Goal: Task Accomplishment & Management: Manage account settings

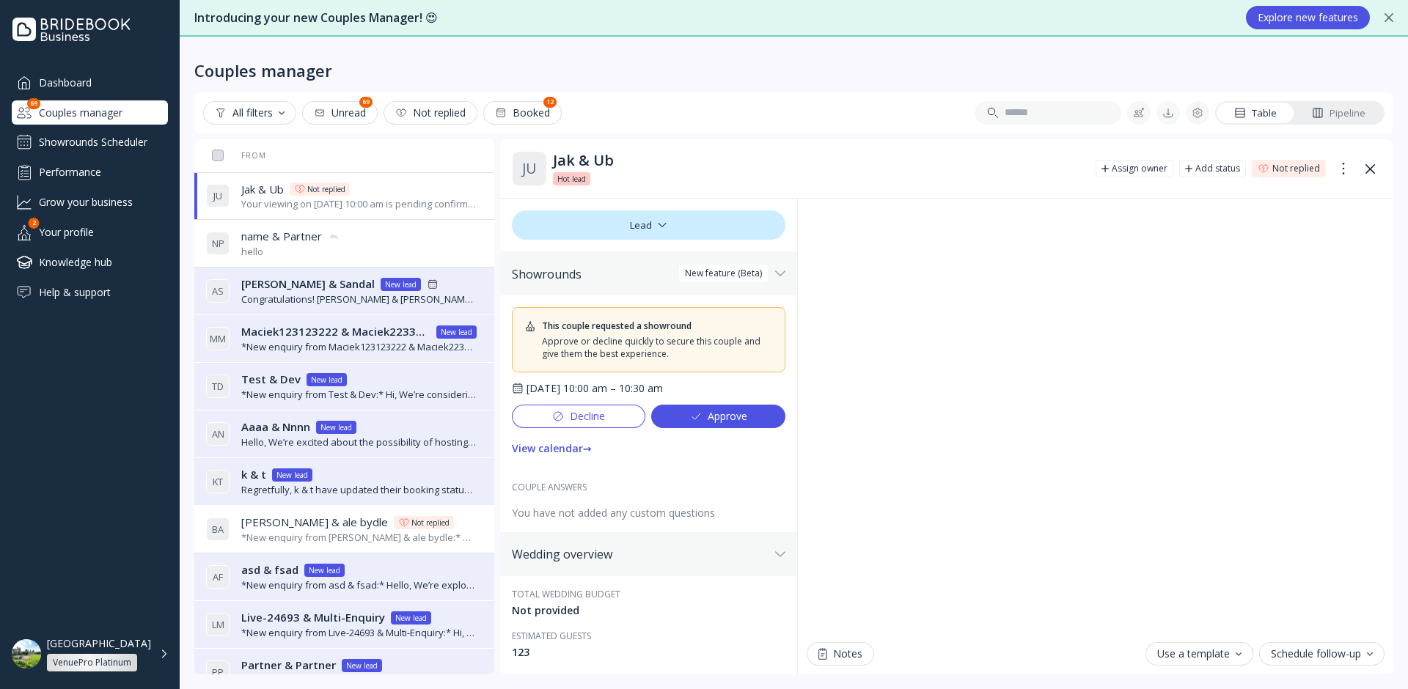
click at [719, 422] on div "Approve" at bounding box center [718, 417] width 57 height 12
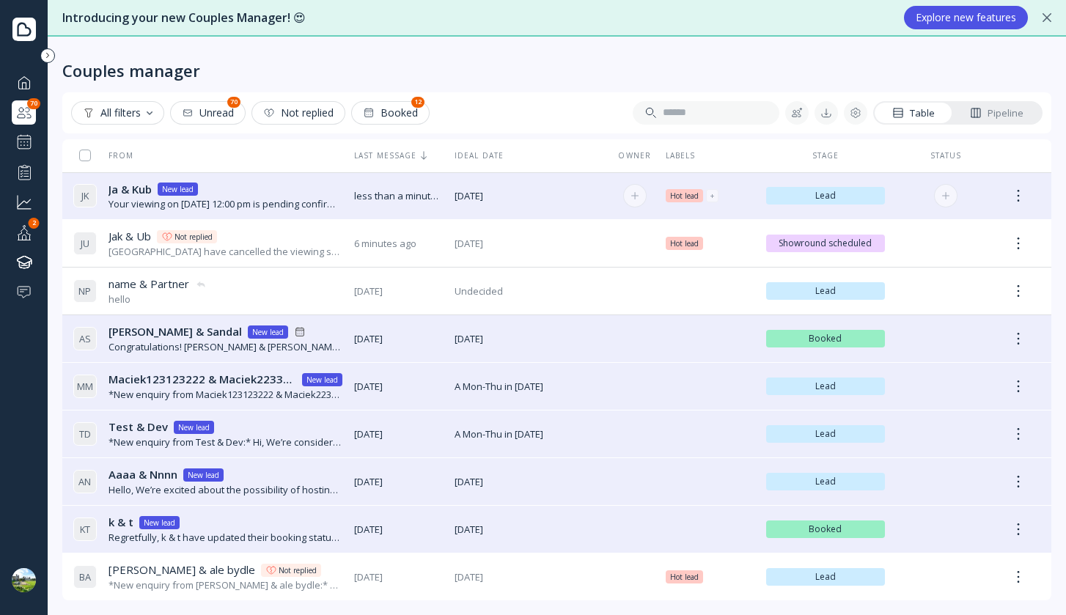
click at [291, 195] on div "Ja & Kub Ja & Kub New lead" at bounding box center [226, 189] width 234 height 15
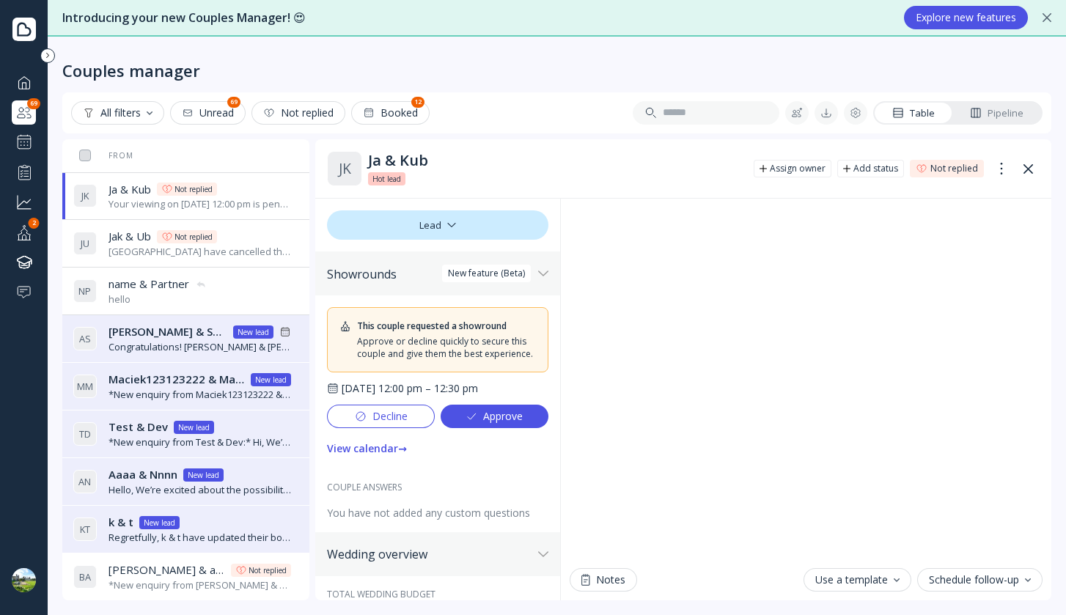
click at [491, 422] on div "Approve" at bounding box center [494, 417] width 57 height 12
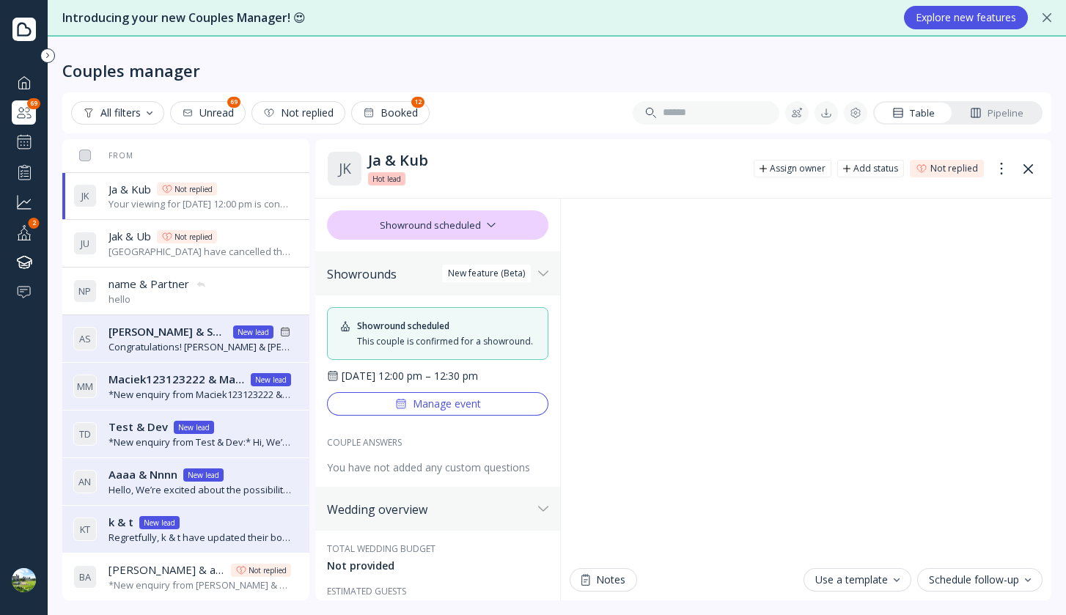
click at [989, 106] on div "Pipeline" at bounding box center [997, 113] width 54 height 14
